Goal: Task Accomplishment & Management: Manage account settings

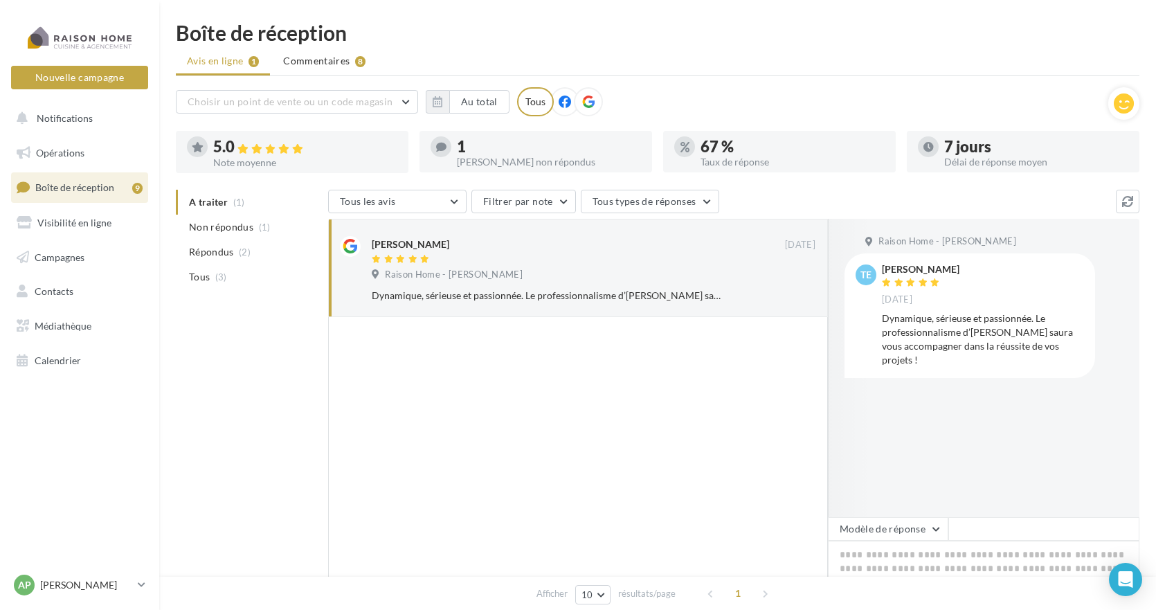
click at [294, 569] on div "A traiter (1) Non répondus (1) Répondus (2) Tous (3) Tous les avis Tous les avi…" at bounding box center [657, 446] width 963 height 512
click at [163, 349] on div "Boîte de réception Avis en ligne 1 Commentaires 8 Choisir un point de vente ou …" at bounding box center [657, 362] width 997 height 680
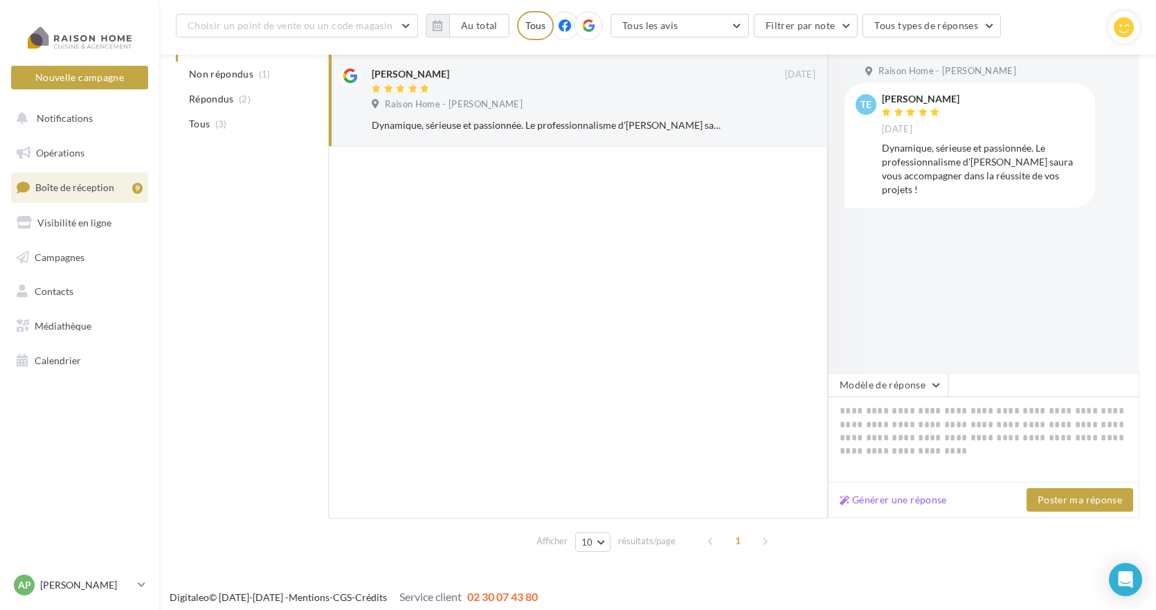
scroll to position [182, 0]
click at [138, 583] on icon at bounding box center [142, 585] width 8 height 12
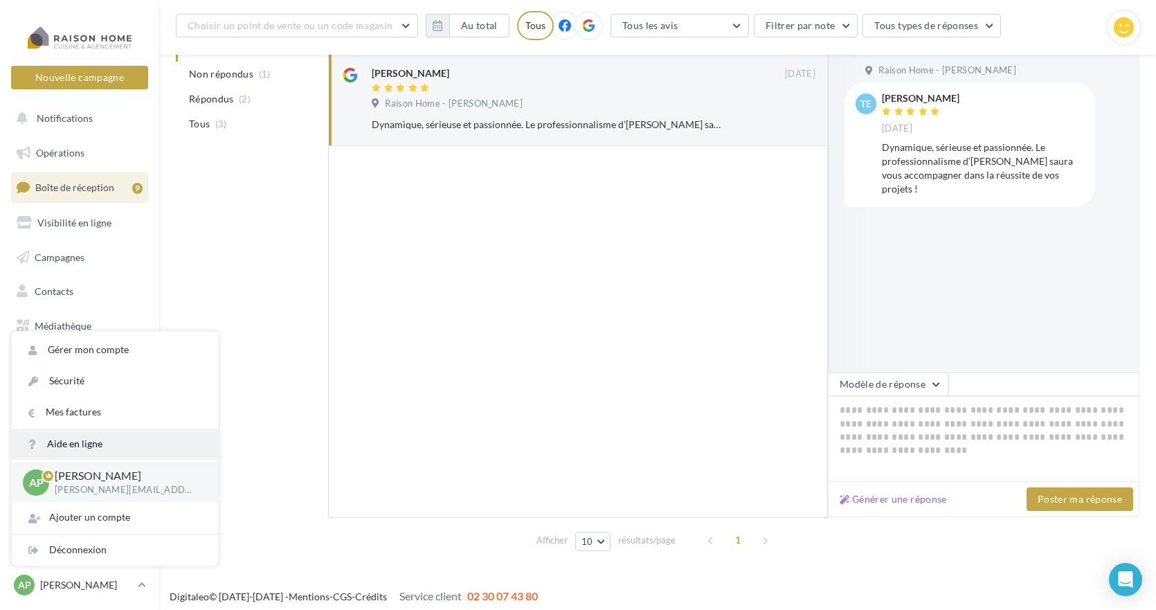
click at [126, 448] on link "Aide en ligne" at bounding box center [115, 443] width 206 height 31
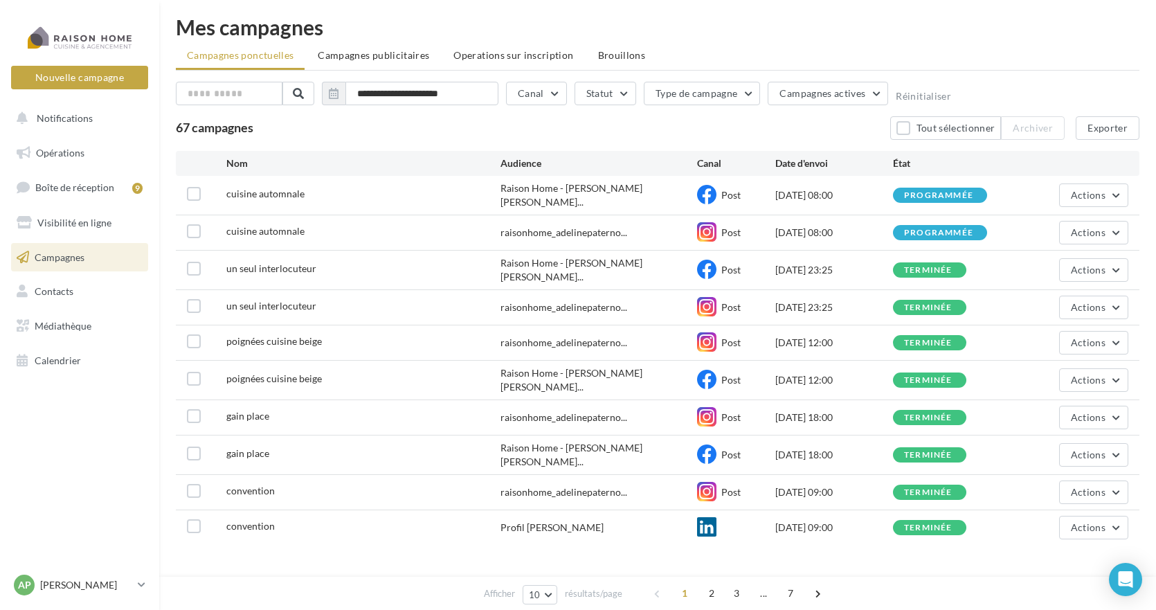
scroll to position [22, 0]
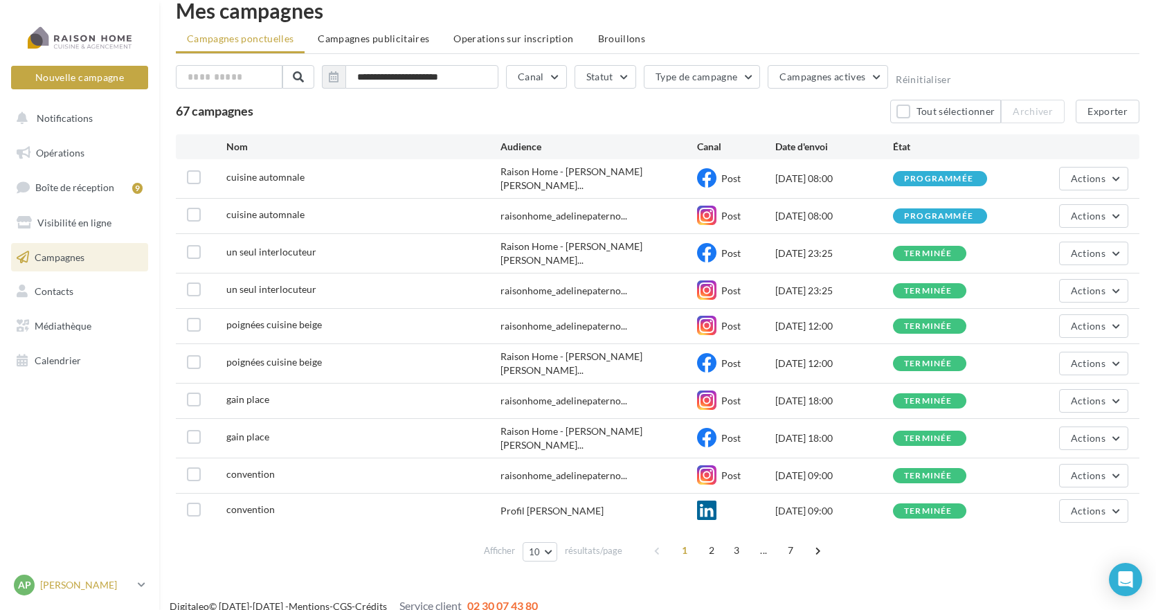
click at [75, 581] on p "[PERSON_NAME]" at bounding box center [86, 585] width 92 height 14
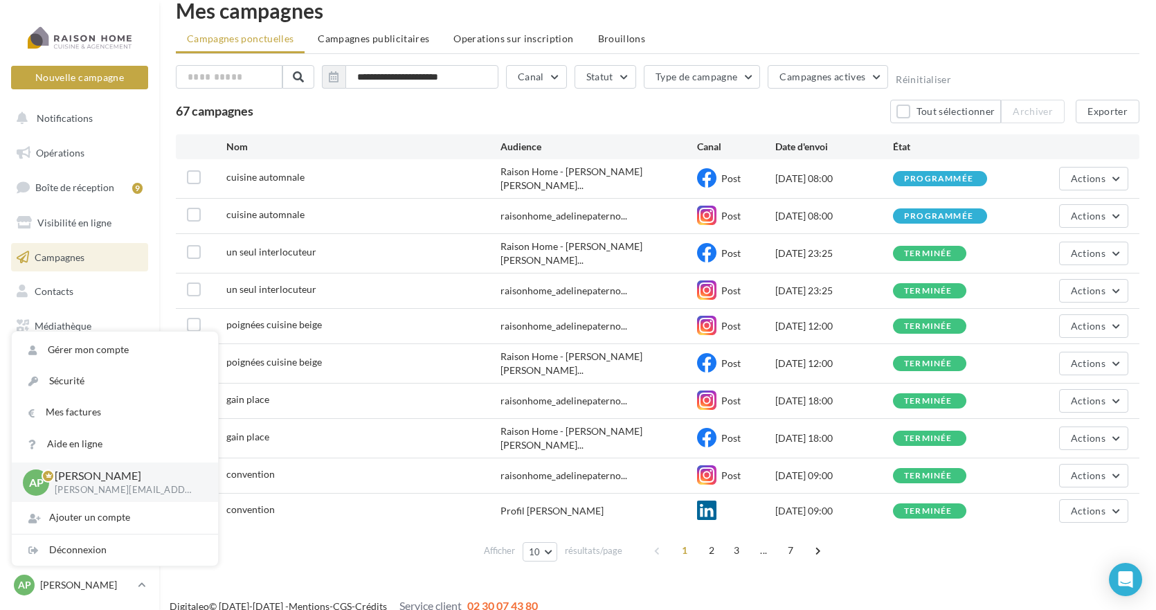
click at [124, 482] on p "[PERSON_NAME]" at bounding box center [125, 476] width 141 height 16
click at [21, 484] on div "AP Adeline PATERNOTTE adeline.paternotte@raisonhome.com" at bounding box center [115, 481] width 206 height 39
click at [36, 484] on span "AP" at bounding box center [36, 482] width 15 height 16
click at [98, 349] on link "Gérer mon compte" at bounding box center [115, 349] width 206 height 31
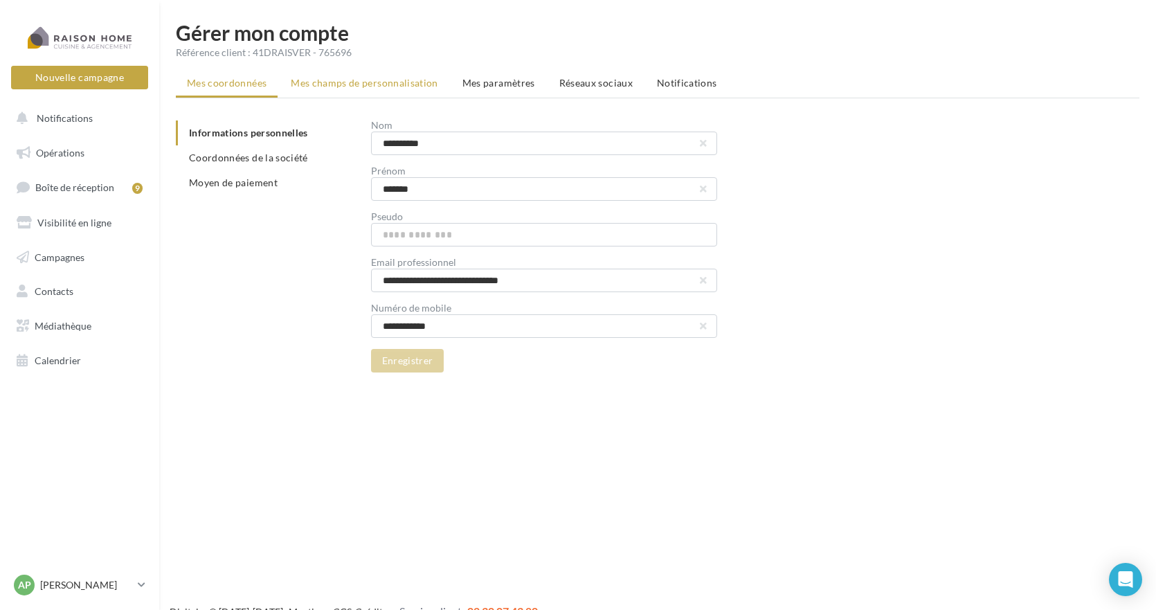
click at [400, 84] on span "Mes champs de personnalisation" at bounding box center [364, 83] width 147 height 12
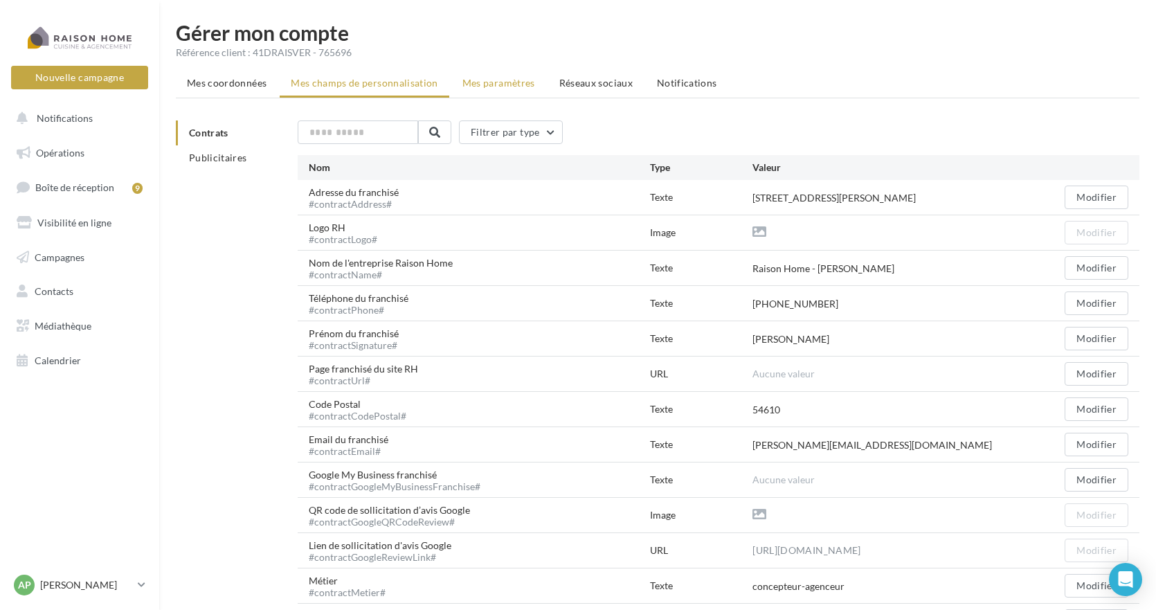
click at [502, 84] on span "Mes paramètres" at bounding box center [498, 83] width 73 height 12
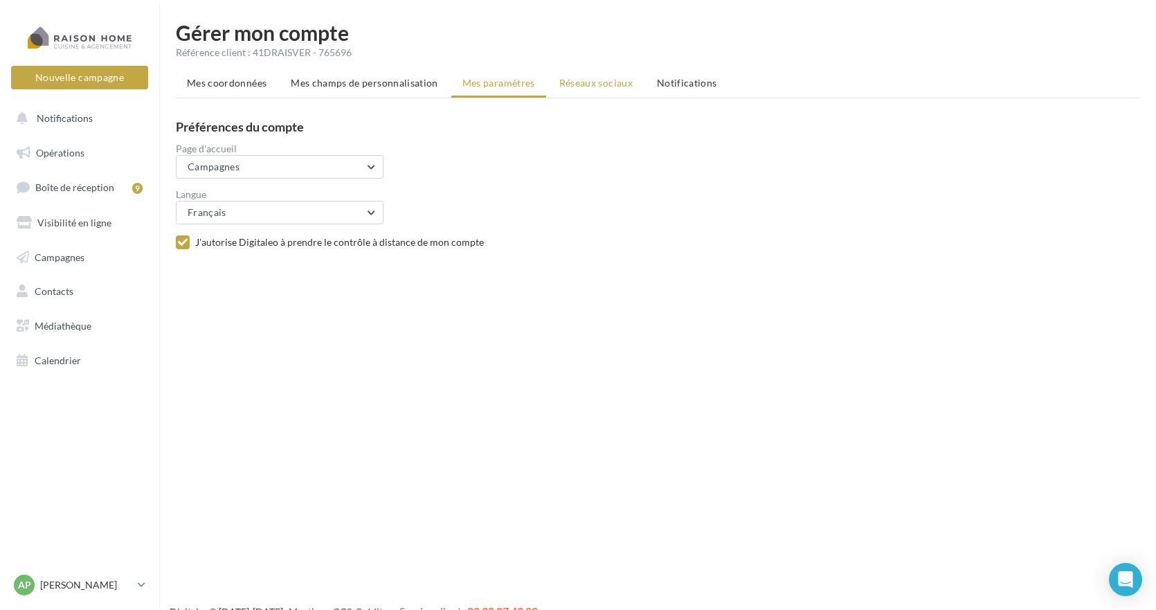
click at [572, 84] on span "Réseaux sociaux" at bounding box center [595, 83] width 73 height 12
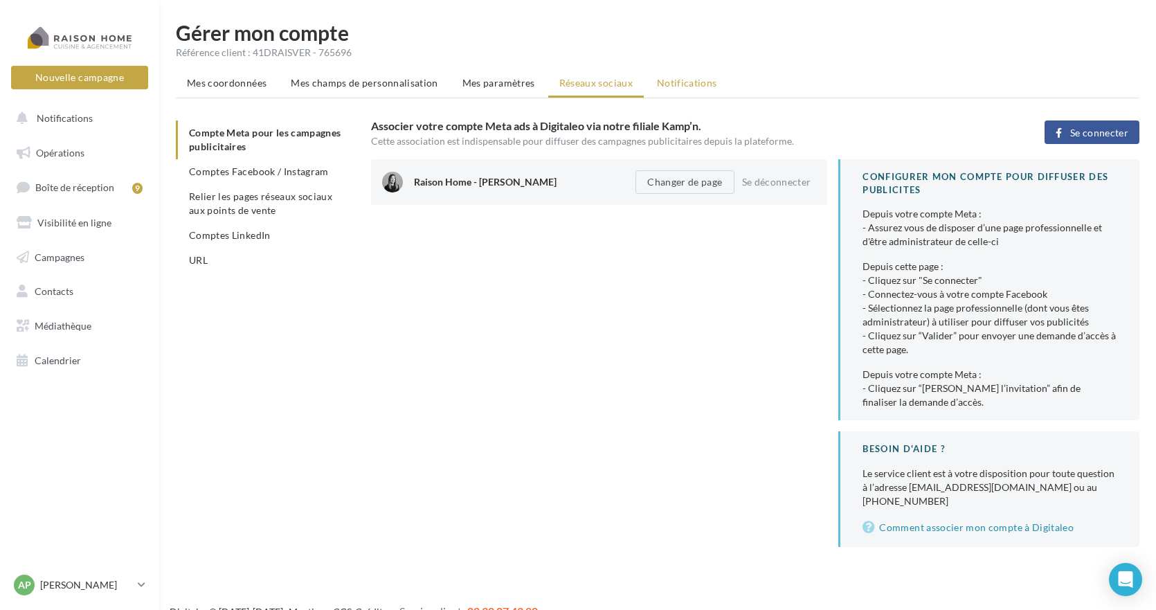
click at [682, 87] on span "Notifications" at bounding box center [687, 83] width 60 height 12
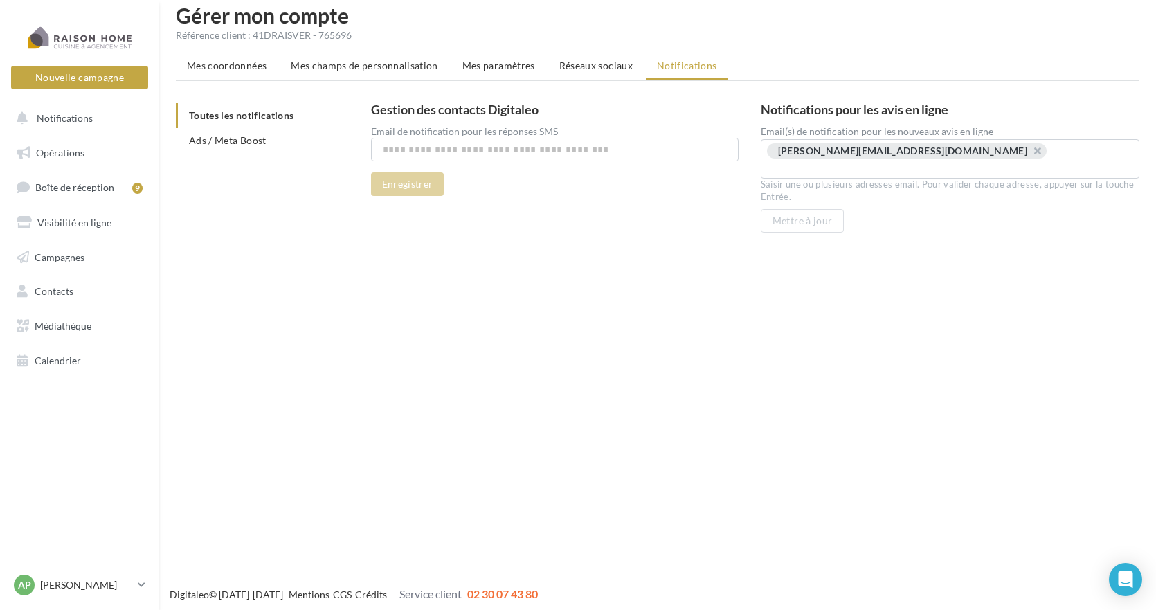
scroll to position [22, 0]
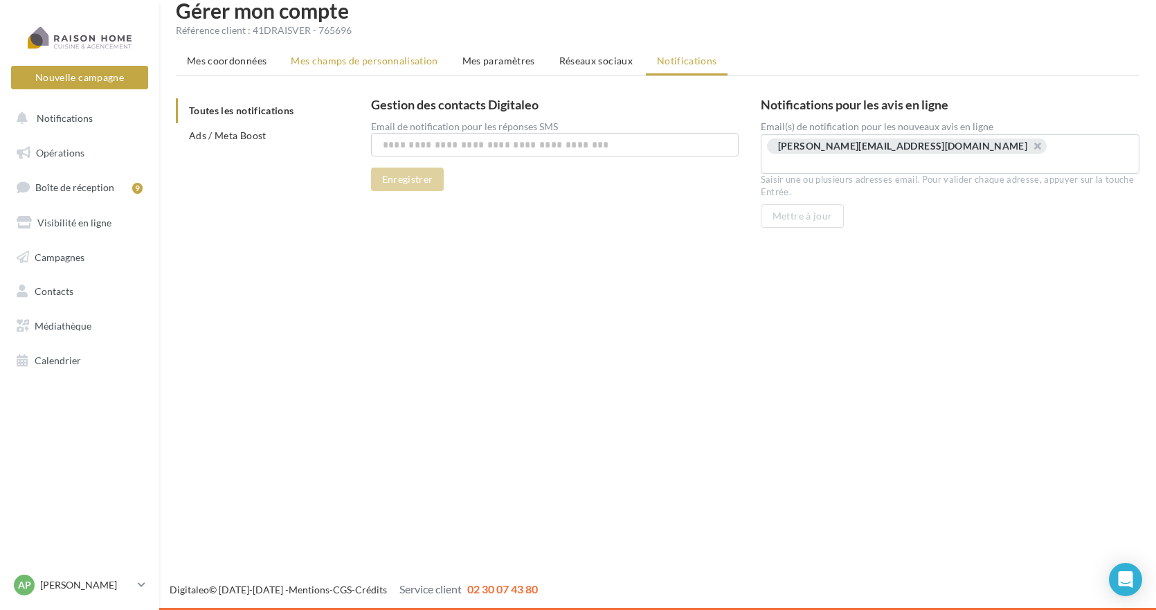
click at [344, 66] on span "Mes champs de personnalisation" at bounding box center [364, 61] width 147 height 12
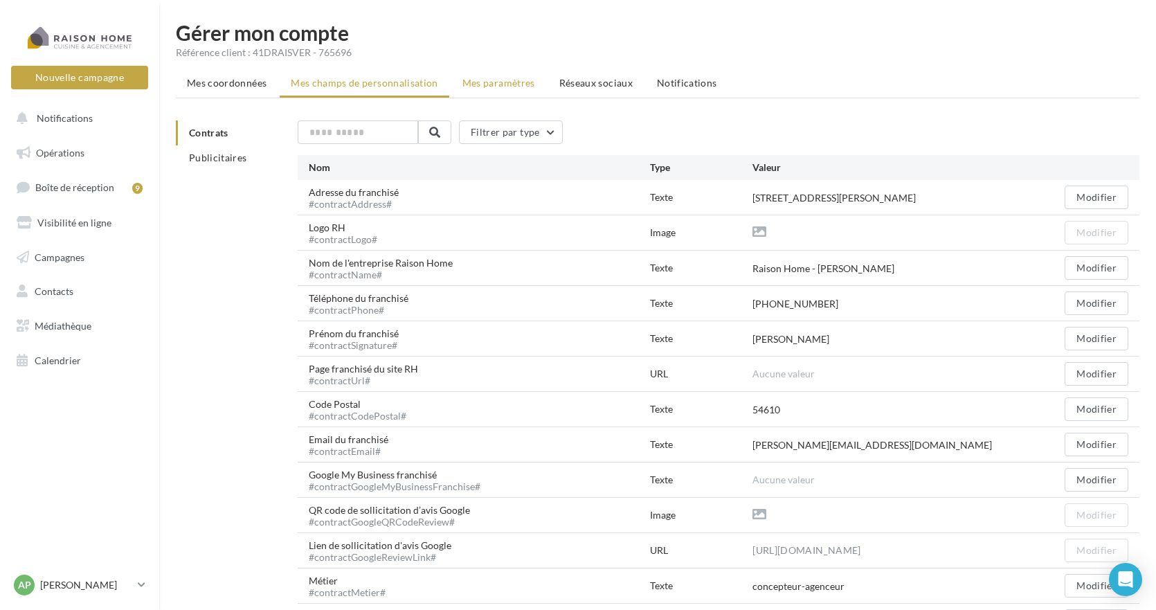
click at [495, 81] on span "Mes paramètres" at bounding box center [498, 83] width 73 height 12
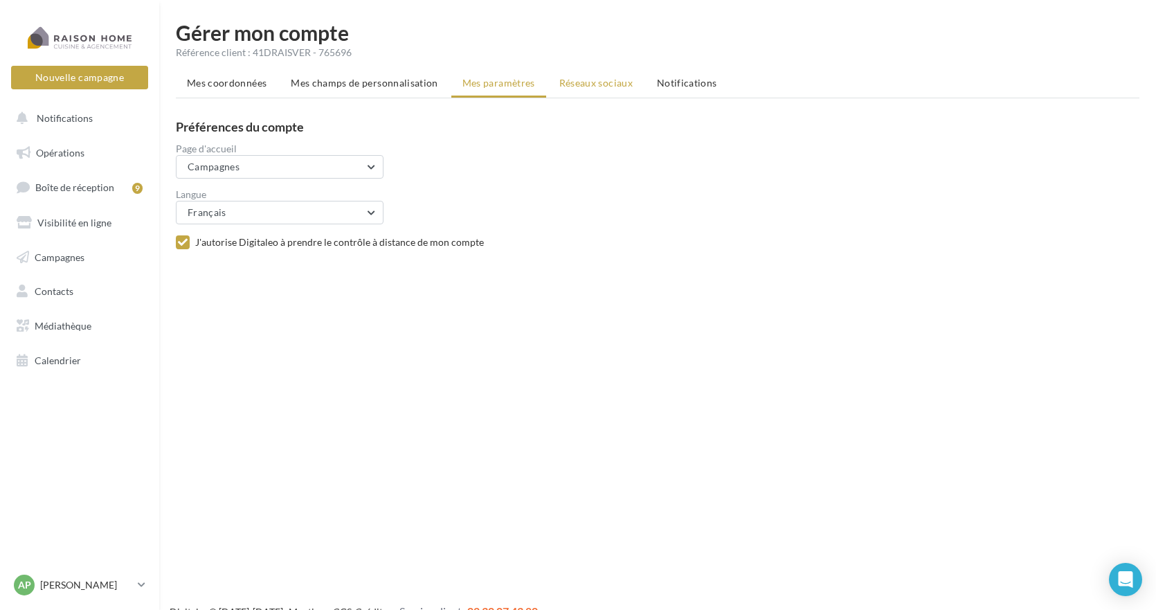
click at [582, 76] on li "Réseaux sociaux" at bounding box center [596, 83] width 96 height 25
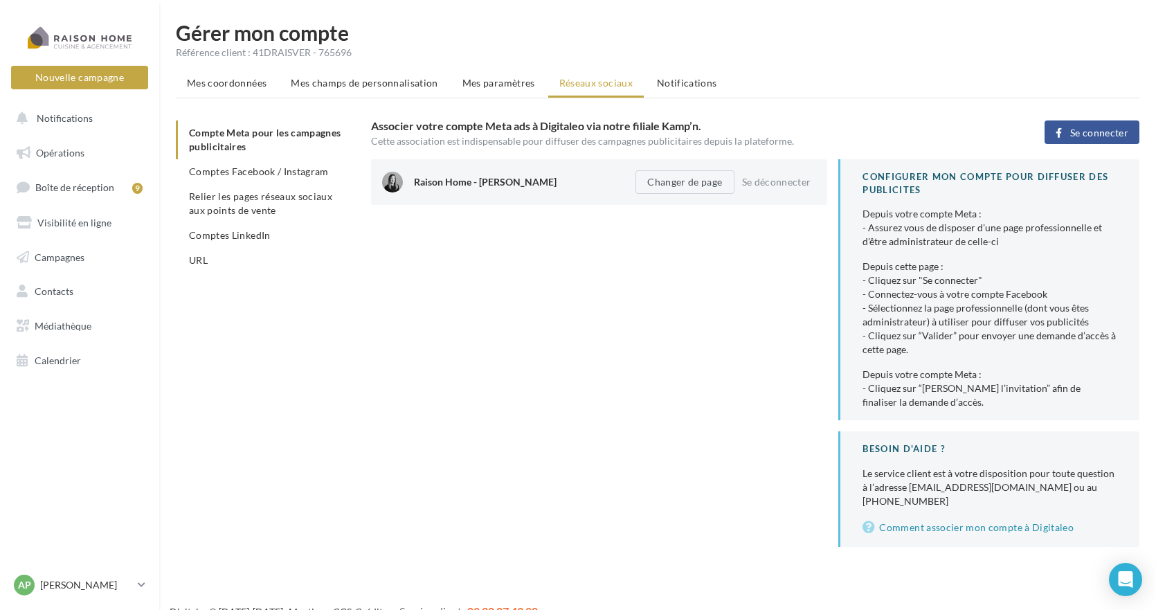
scroll to position [22, 0]
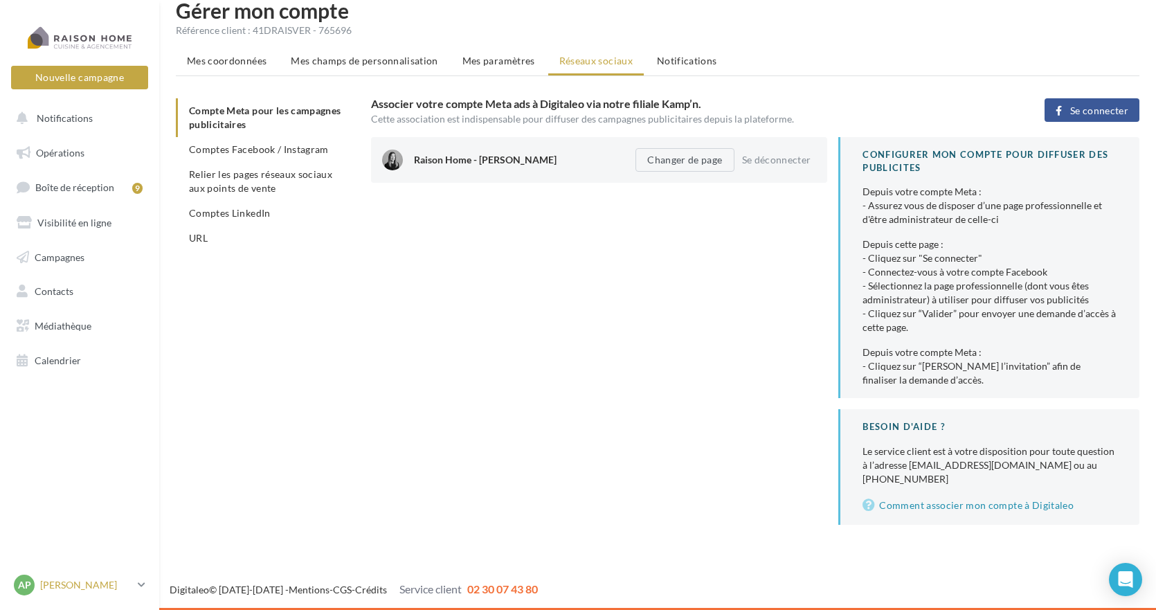
click at [91, 585] on p "[PERSON_NAME]" at bounding box center [86, 585] width 92 height 14
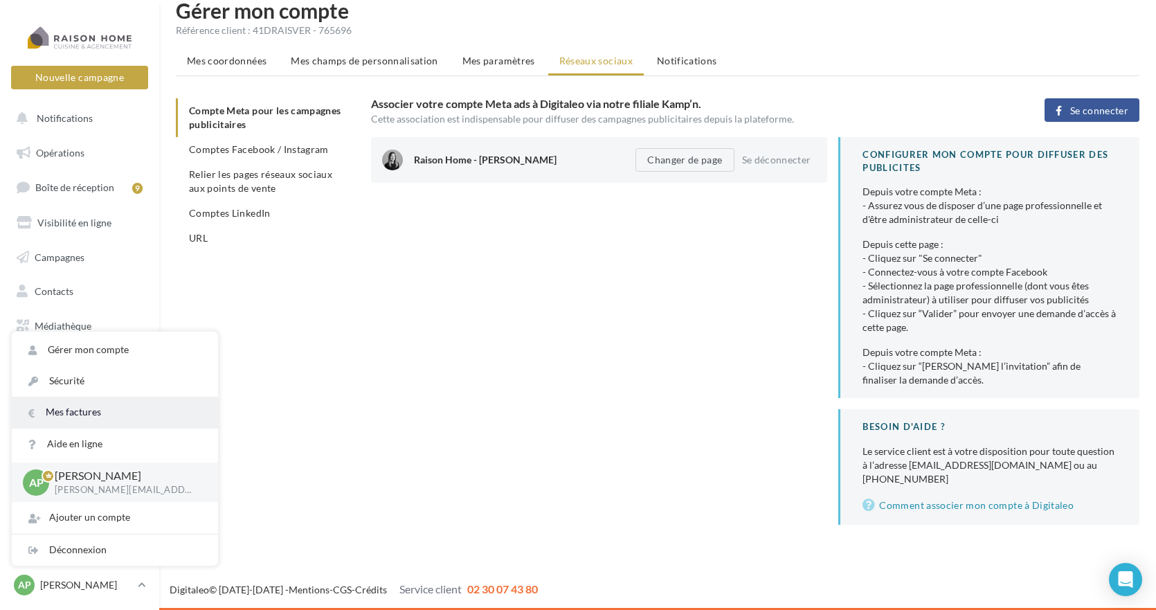
click at [88, 414] on link "Mes factures" at bounding box center [115, 412] width 206 height 31
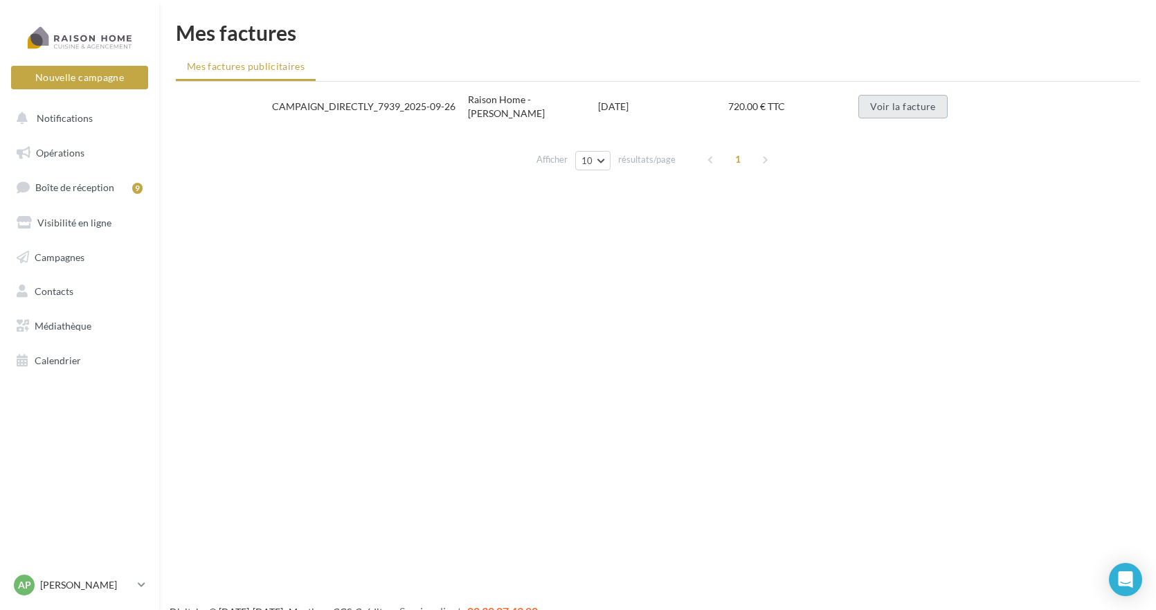
click at [925, 111] on button "Voir la facture" at bounding box center [902, 107] width 89 height 24
click at [893, 107] on button "Voir la facture" at bounding box center [902, 107] width 89 height 24
